Goal: Book appointment/travel/reservation

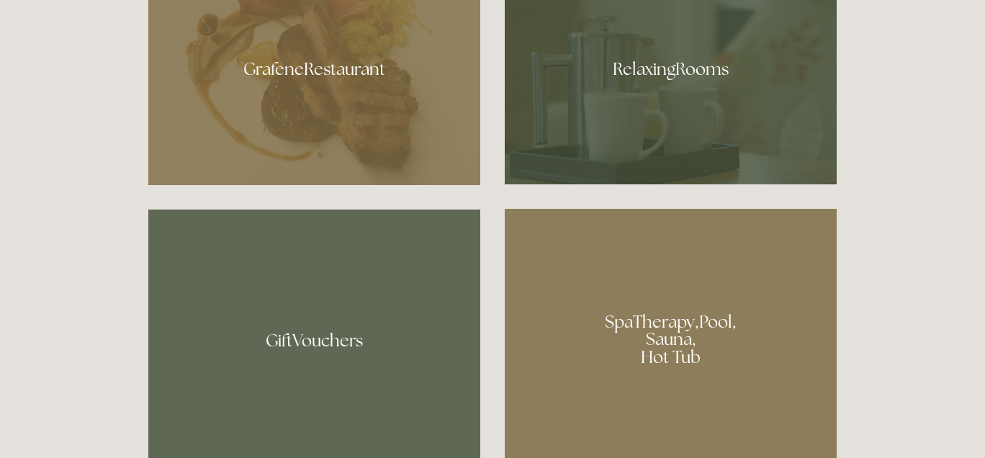
scroll to position [386, 0]
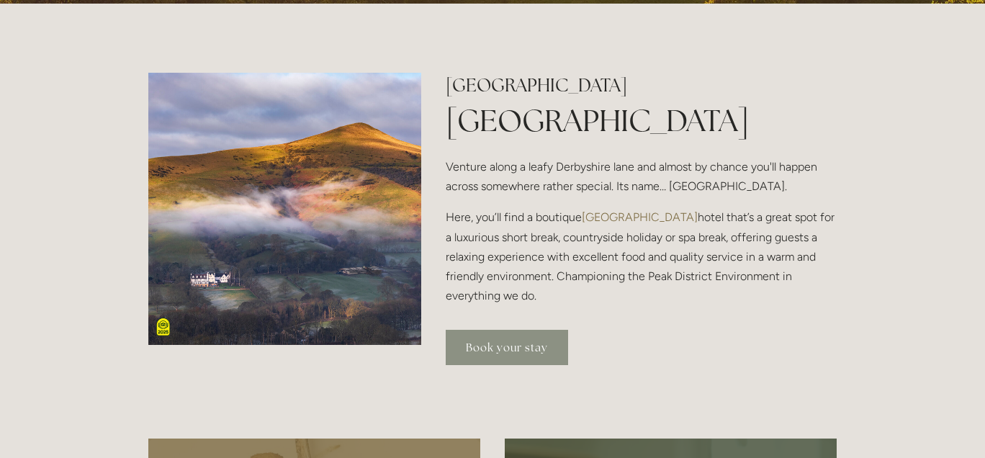
click at [514, 346] on link "Book your stay" at bounding box center [507, 347] width 122 height 35
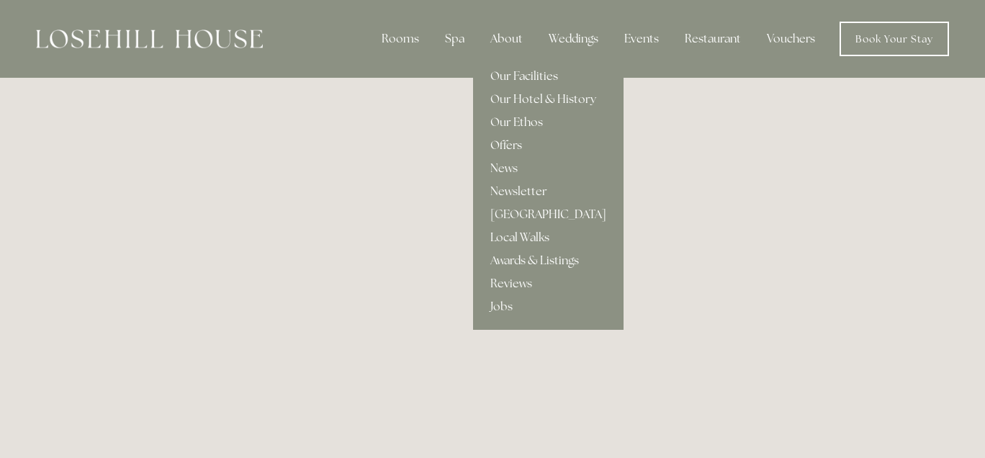
click at [510, 37] on div "About" at bounding box center [506, 38] width 55 height 29
